Goal: Task Accomplishment & Management: Manage account settings

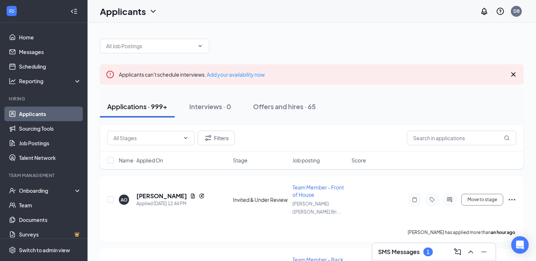
click at [383, 251] on h3 "SMS Messages" at bounding box center [399, 251] width 42 height 8
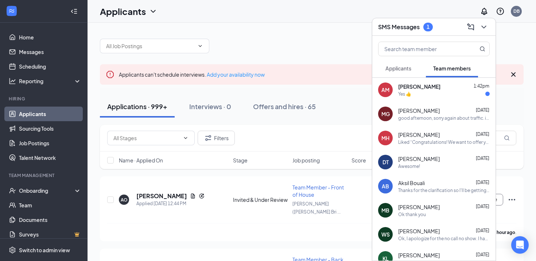
click at [414, 107] on span "[PERSON_NAME]" at bounding box center [419, 110] width 42 height 7
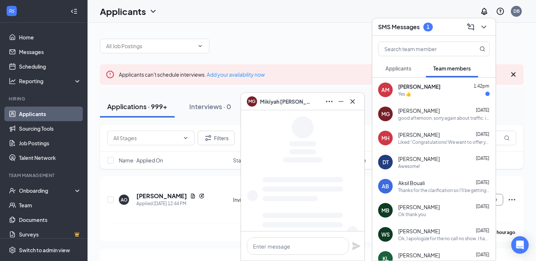
click at [424, 90] on span "[PERSON_NAME]" at bounding box center [419, 86] width 42 height 7
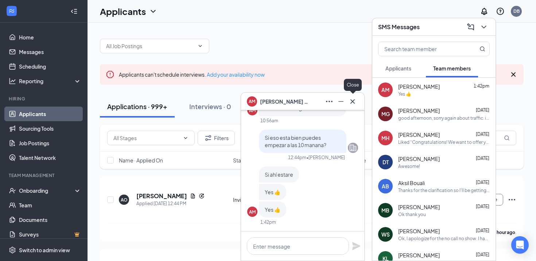
click at [351, 104] on icon "Cross" at bounding box center [352, 101] width 9 height 9
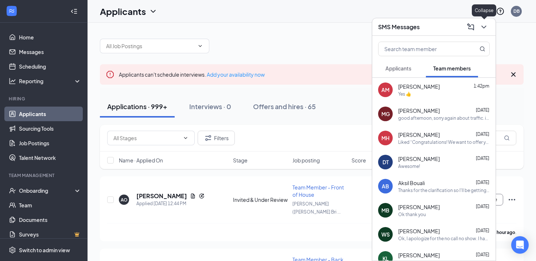
click at [484, 29] on icon "ChevronDown" at bounding box center [483, 27] width 9 height 9
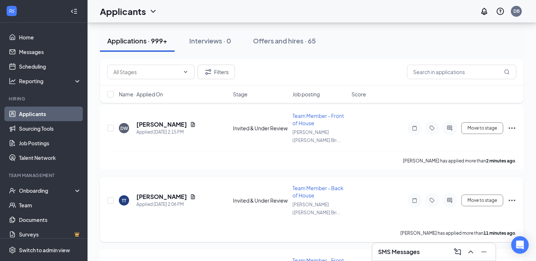
scroll to position [70, 0]
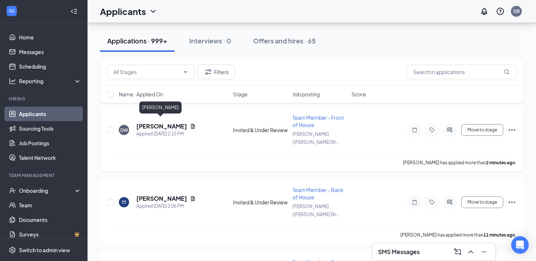
click at [156, 122] on h5 "Davon Williams" at bounding box center [161, 126] width 51 height 8
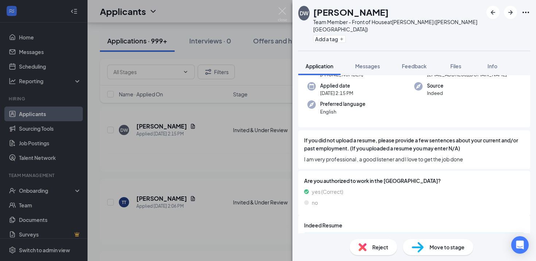
scroll to position [68, 0]
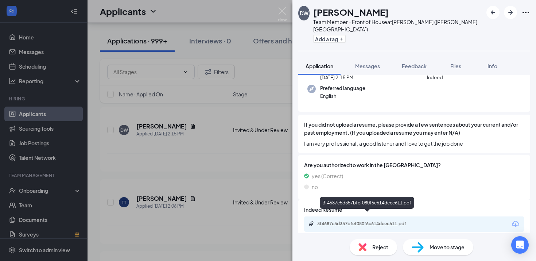
click at [353, 220] on div "3f4687e5d357bfef080f6c614deec611.pdf" at bounding box center [367, 223] width 118 height 7
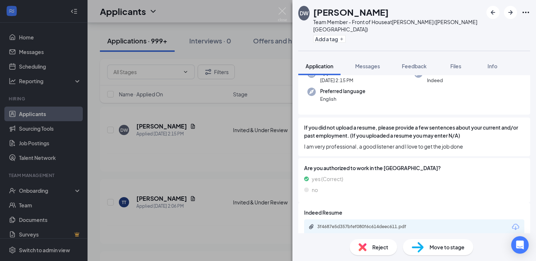
click at [213, 127] on div "DW Davon Williams Team Member - Front of House at Penrose (Platt Bridge) Add a …" at bounding box center [268, 130] width 536 height 261
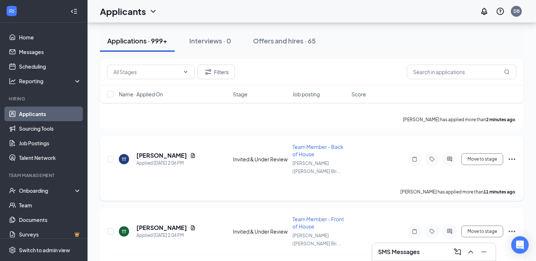
scroll to position [124, 0]
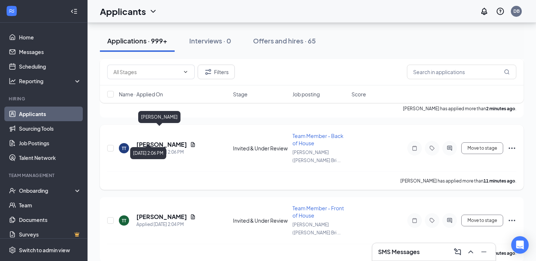
click at [162, 140] on h5 "Tyler Truong" at bounding box center [161, 144] width 51 height 8
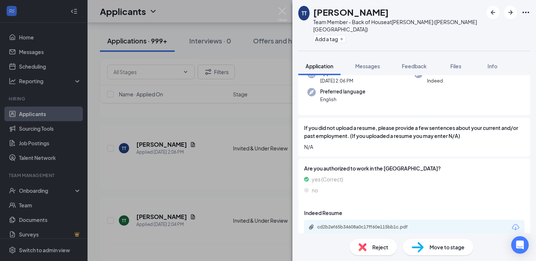
scroll to position [85, 0]
click at [236, 169] on div "TT Tyler Truong Team Member - Back of House at Penrose (Platt Bridge) Add a tag…" at bounding box center [268, 130] width 536 height 261
